Goal: Task Accomplishment & Management: Manage account settings

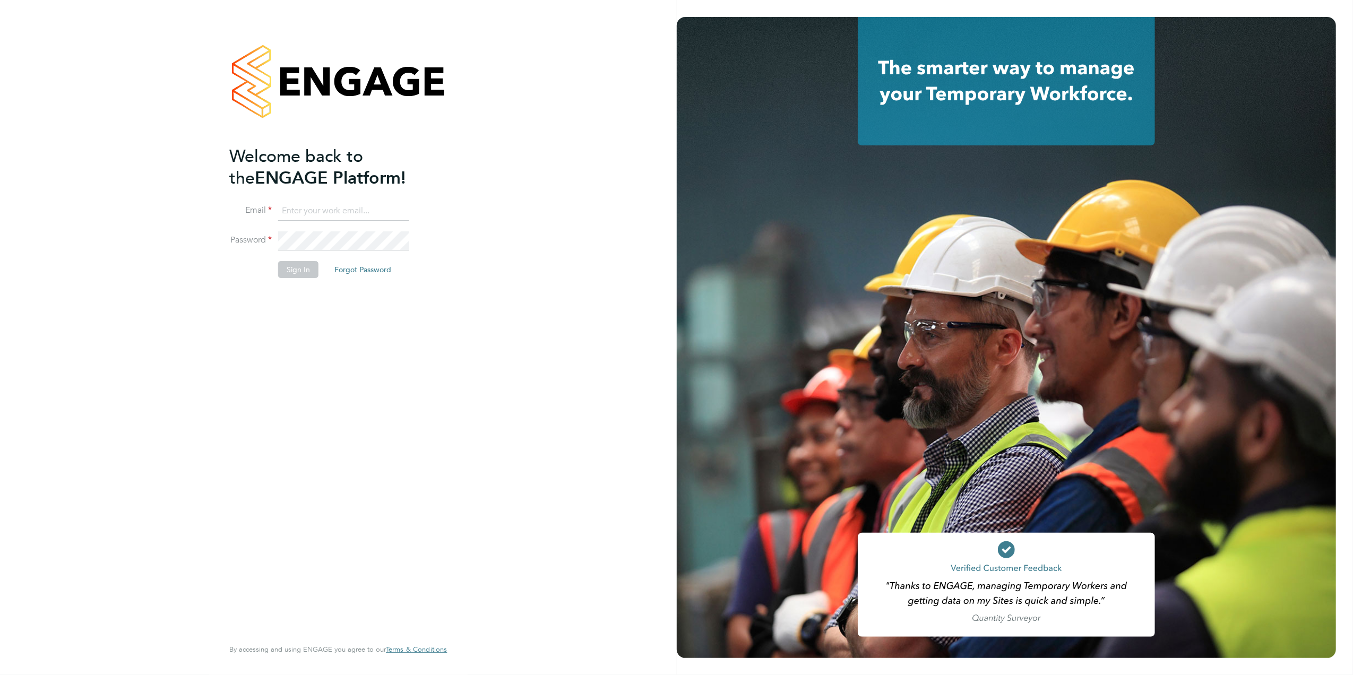
type input "[PERSON_NAME][EMAIL_ADDRESS][DOMAIN_NAME][PERSON_NAME]"
drag, startPoint x: 304, startPoint y: 257, endPoint x: 303, endPoint y: 275, distance: 17.6
click at [304, 257] on li "Password" at bounding box center [332, 246] width 207 height 30
click at [303, 275] on button "Sign In" at bounding box center [298, 269] width 40 height 17
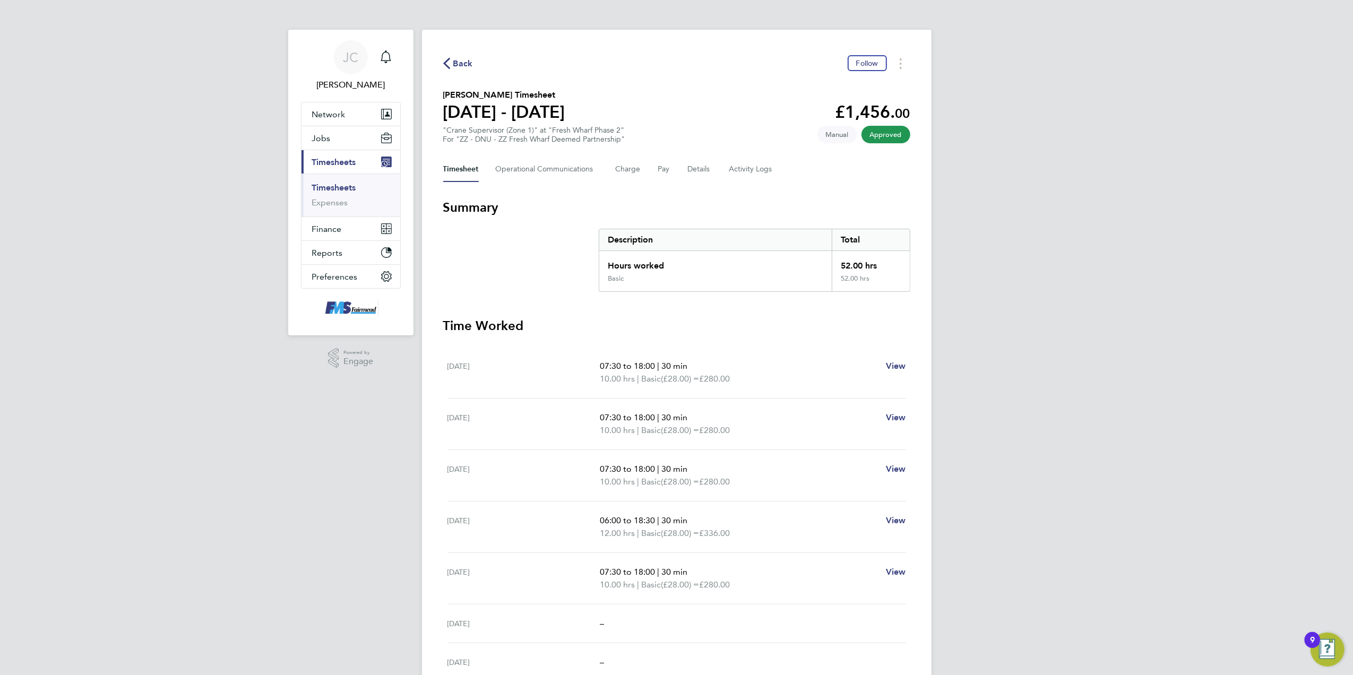
click at [463, 62] on span "Back" at bounding box center [463, 63] width 20 height 13
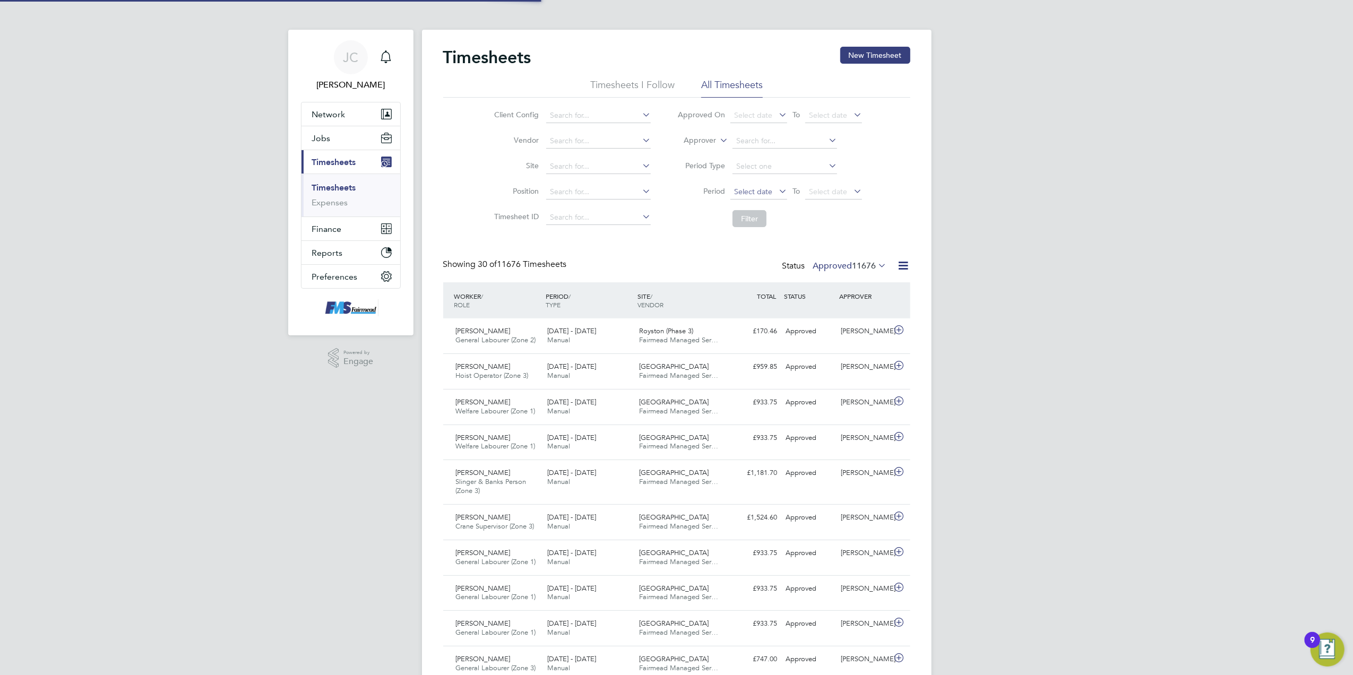
click at [767, 192] on span "Select date" at bounding box center [753, 192] width 38 height 10
